Goal: Browse casually: Explore the website without a specific task or goal

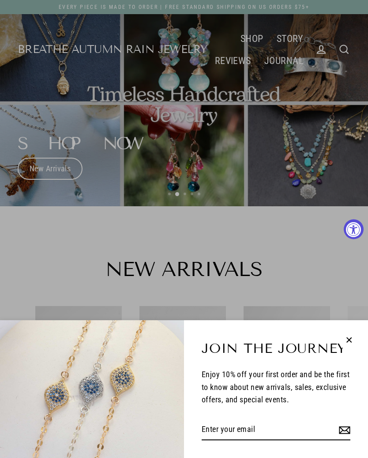
click at [348, 340] on icon "button" at bounding box center [348, 339] width 11 height 11
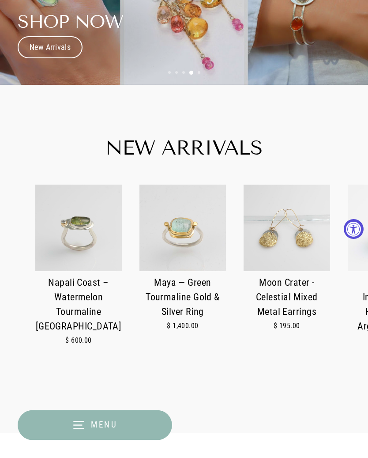
scroll to position [121, 0]
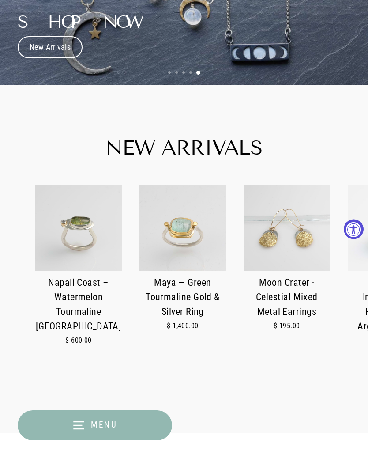
click at [289, 237] on img at bounding box center [287, 227] width 86 height 86
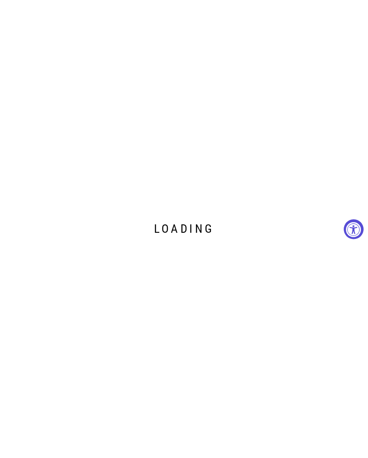
scroll to position [137, 0]
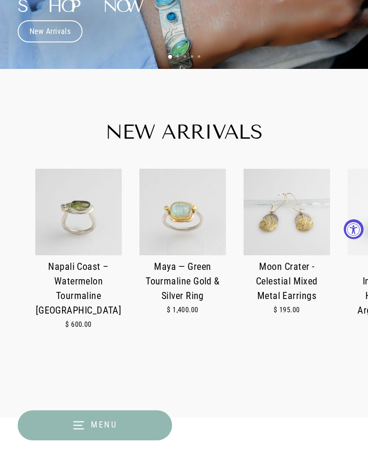
click at [74, 216] on img at bounding box center [78, 212] width 86 height 86
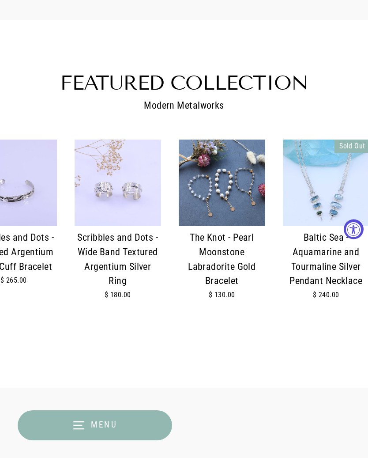
scroll to position [0, 4022]
click at [242, 185] on img at bounding box center [221, 182] width 86 height 86
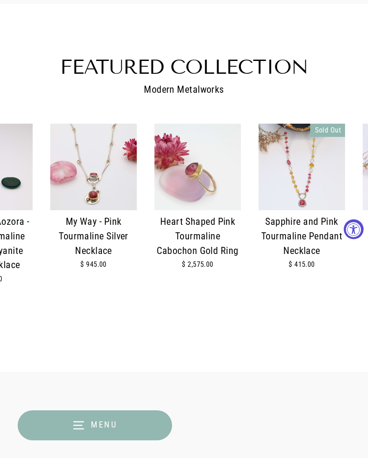
scroll to position [0, 2972]
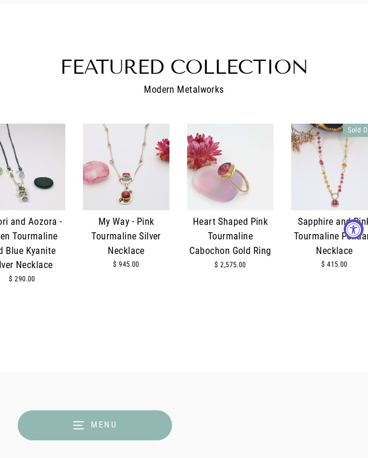
click at [234, 163] on img at bounding box center [230, 167] width 86 height 86
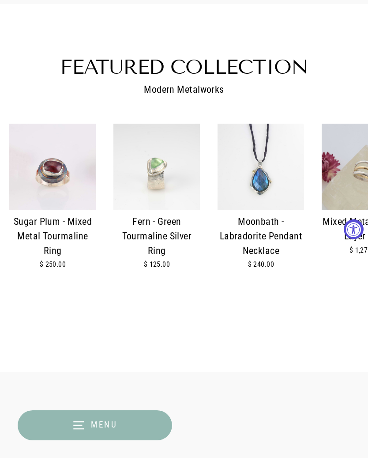
scroll to position [0, 1793]
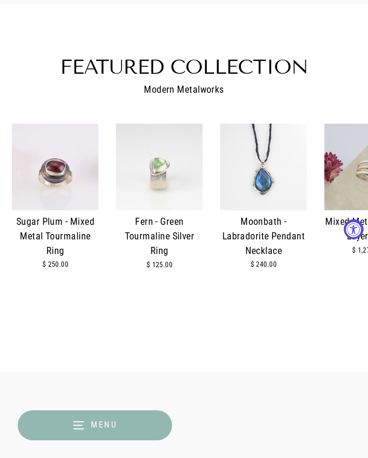
click at [170, 162] on img at bounding box center [159, 167] width 86 height 86
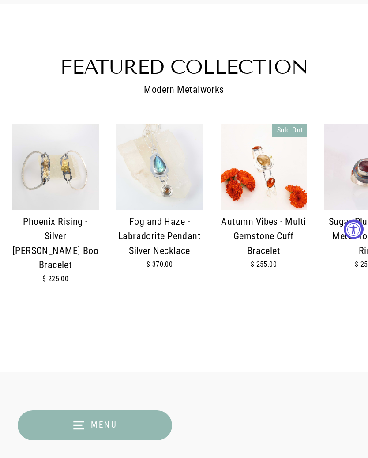
scroll to position [0, 1481]
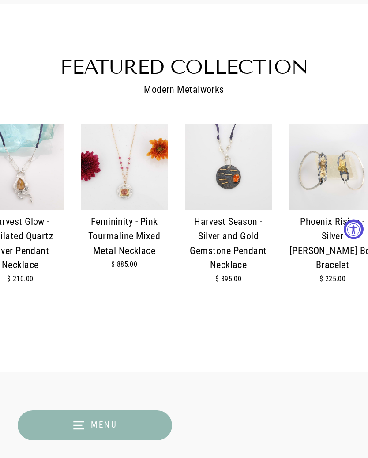
scroll to position [0, 1169]
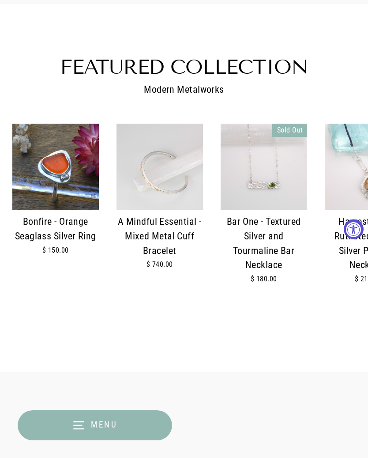
scroll to position [0, 856]
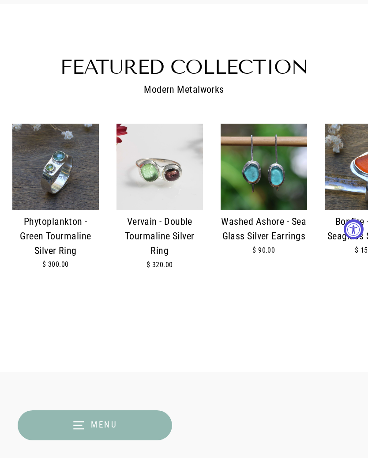
click at [173, 155] on img at bounding box center [160, 167] width 86 height 86
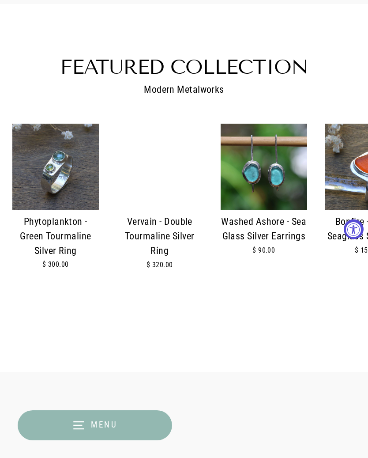
click at [275, 159] on img at bounding box center [264, 167] width 86 height 86
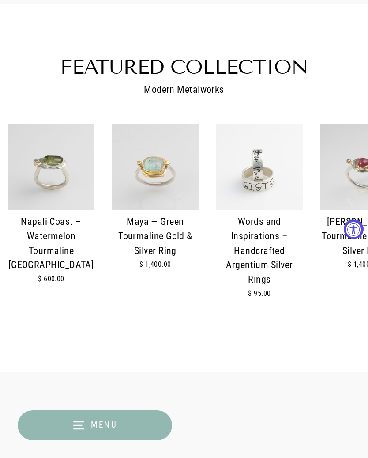
scroll to position [0, 26]
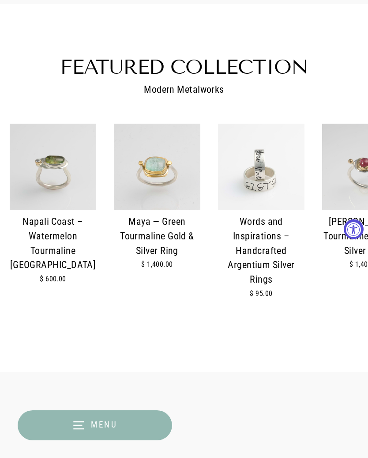
click at [162, 160] on img at bounding box center [157, 167] width 86 height 86
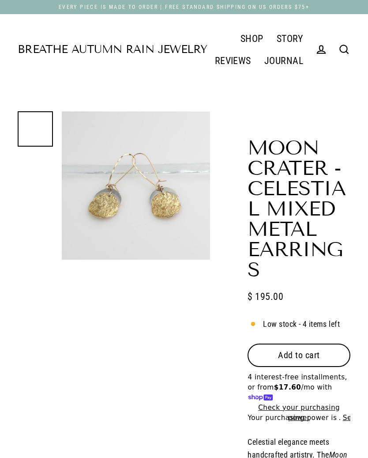
select select "3"
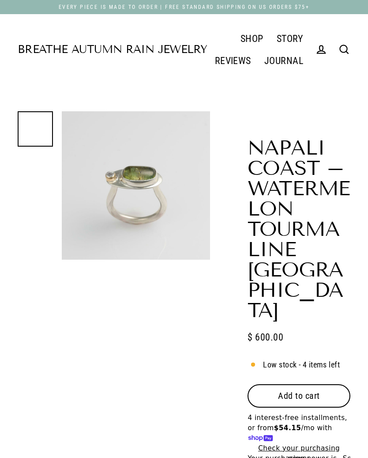
select select "3"
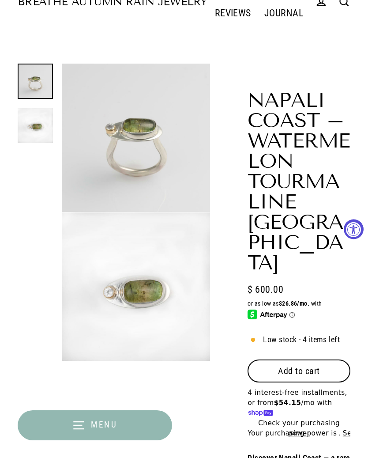
scroll to position [31, 0]
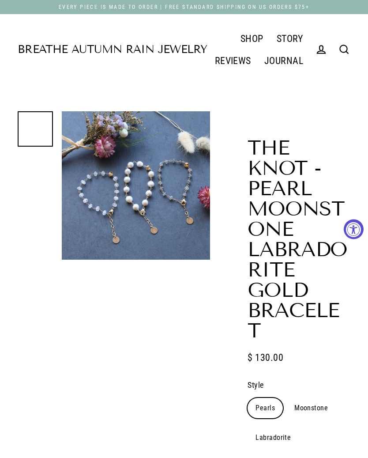
select select "3"
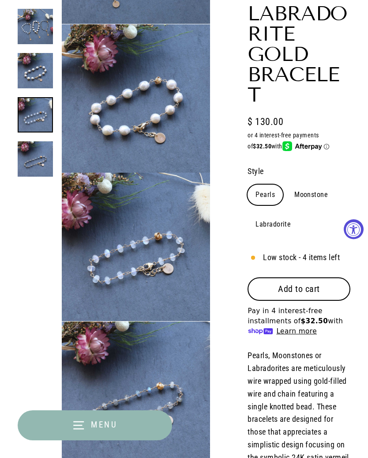
scroll to position [237, 0]
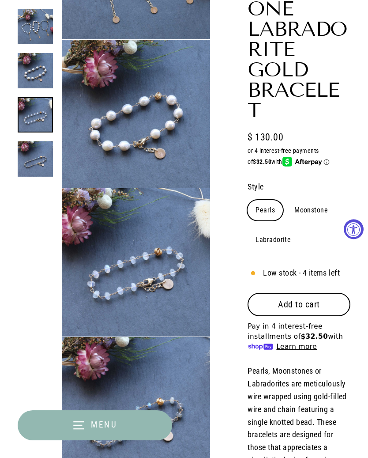
click at [313, 220] on label "Moonstone" at bounding box center [310, 210] width 49 height 20
click at [286, 200] on input "Moonstone" at bounding box center [286, 199] width 0 height 0
radio input "true"
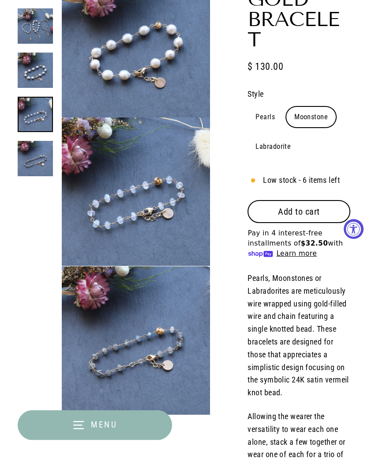
scroll to position [297, 0]
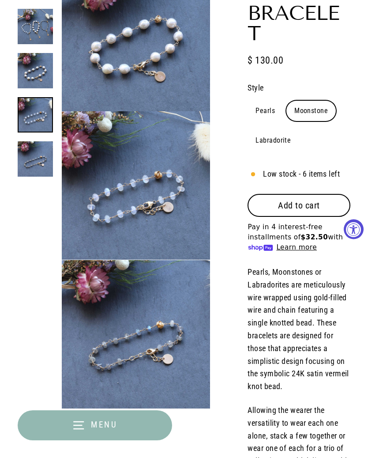
click at [275, 150] on label "Labradorite" at bounding box center [273, 140] width 51 height 20
click at [248, 130] on input "Labradorite" at bounding box center [247, 130] width 0 height 0
radio input "true"
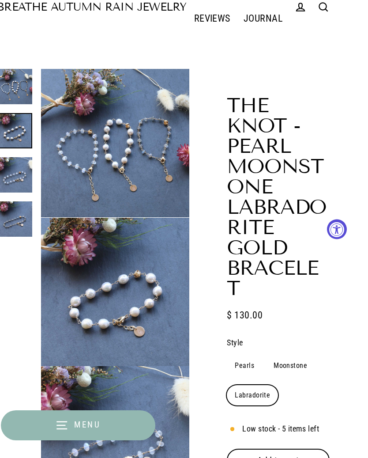
scroll to position [0, 4]
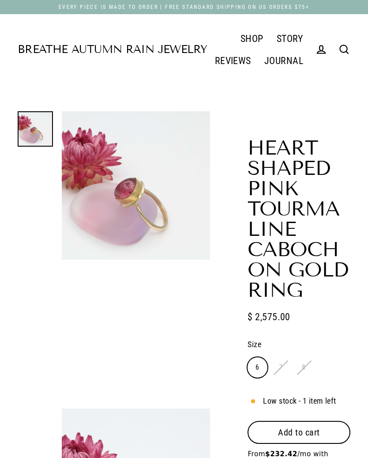
select select "3"
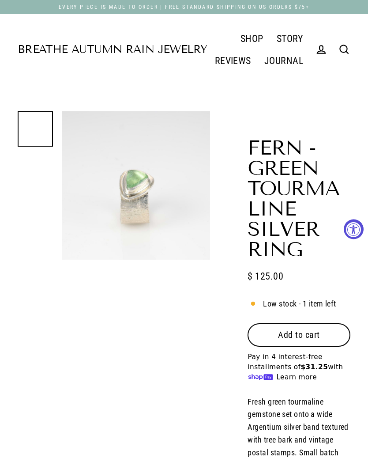
select select "3"
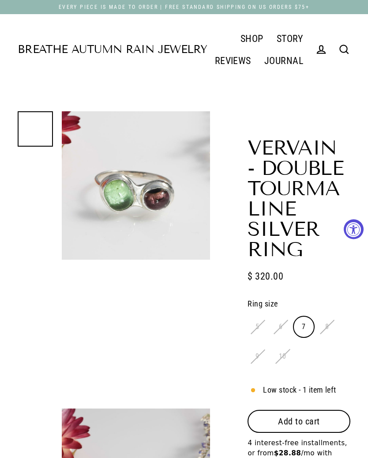
select select "3"
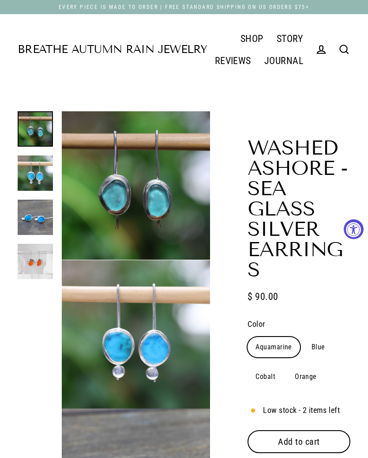
select select "3"
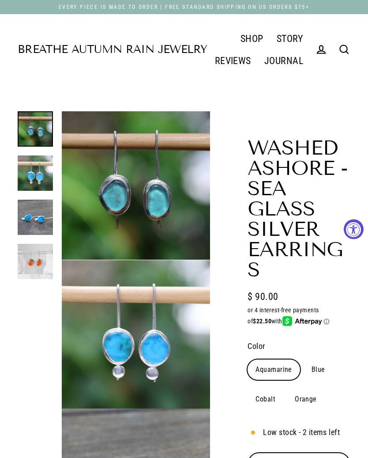
click at [37, 235] on img at bounding box center [35, 216] width 35 height 35
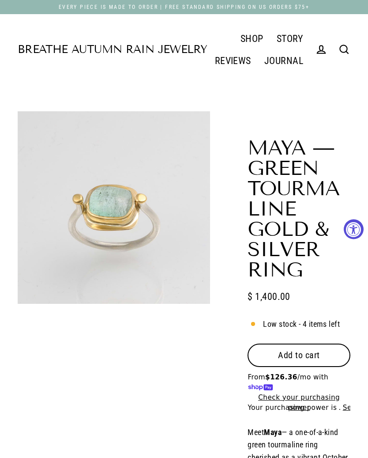
select select "3"
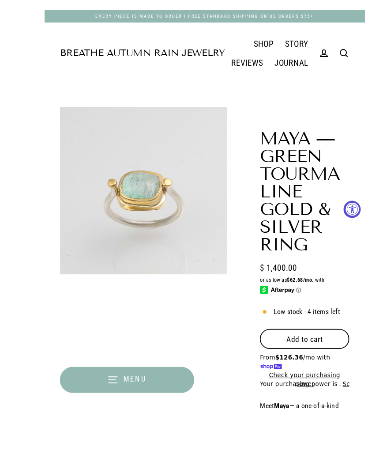
scroll to position [54, 0]
